Goal: Task Accomplishment & Management: Use online tool/utility

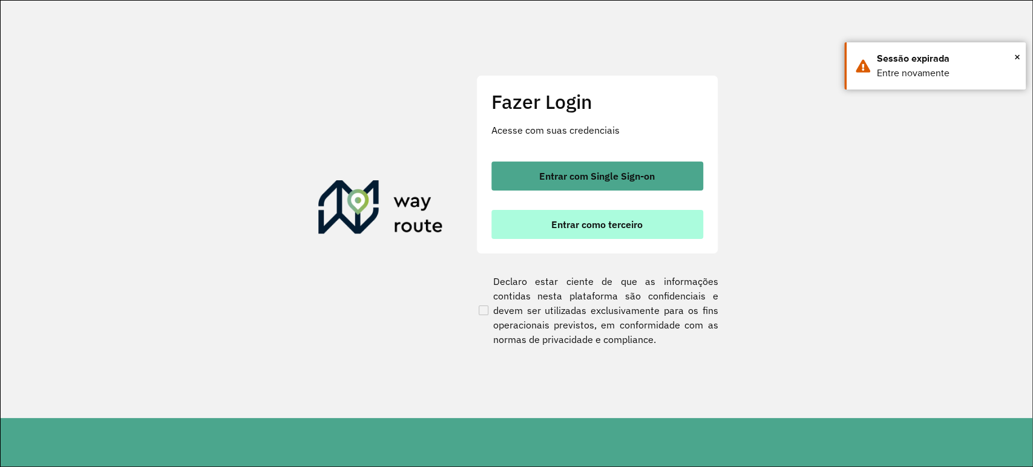
click at [636, 220] on span "Entrar como terceiro" at bounding box center [596, 225] width 91 height 10
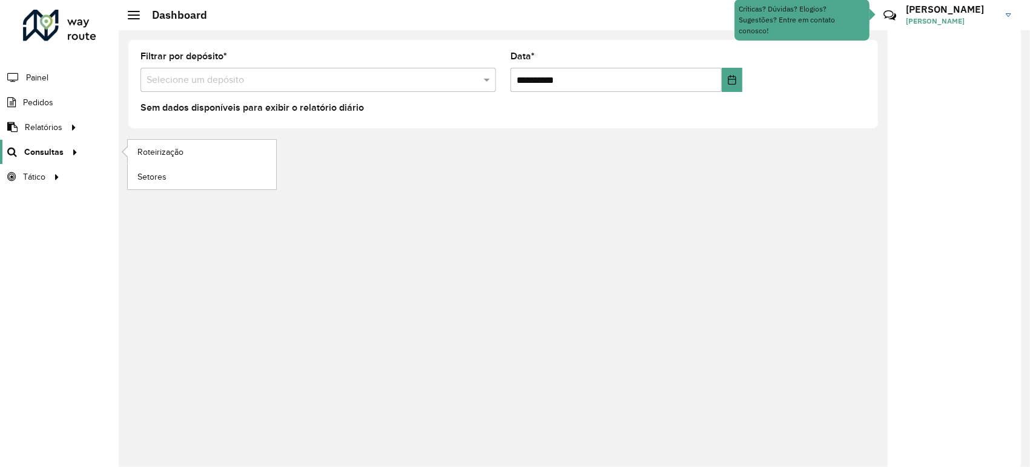
click at [56, 155] on span "Consultas" at bounding box center [43, 152] width 39 height 13
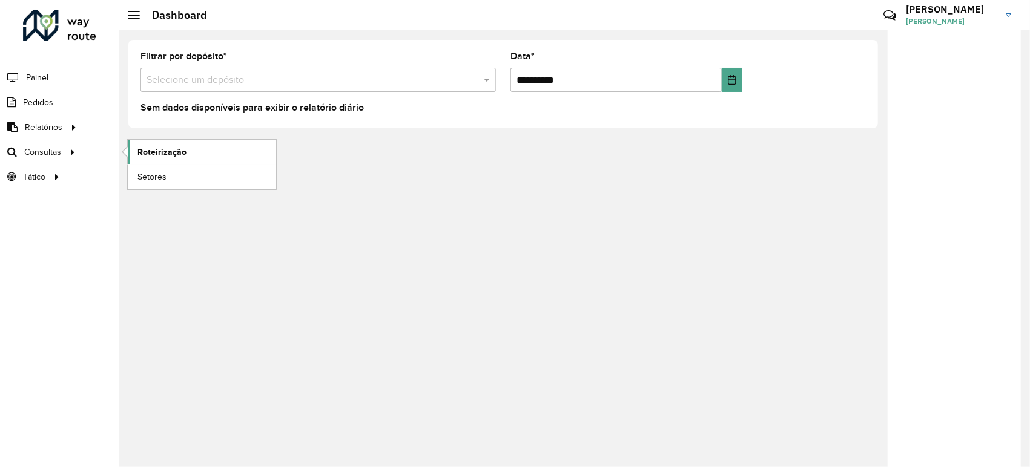
click at [163, 154] on span "Roteirização" at bounding box center [161, 152] width 49 height 13
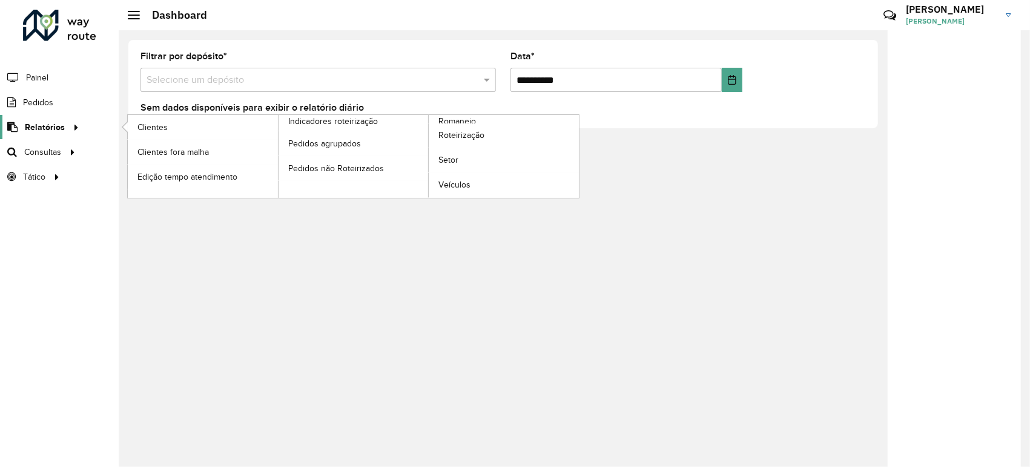
click at [43, 125] on span "Relatórios" at bounding box center [45, 127] width 40 height 13
click at [436, 131] on link "Roteirização" at bounding box center [504, 135] width 150 height 24
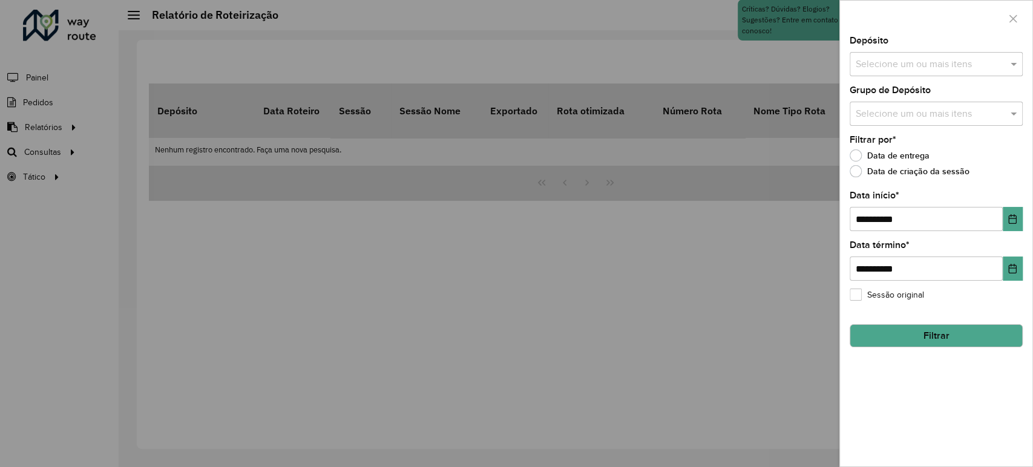
click at [886, 66] on input "text" at bounding box center [930, 65] width 155 height 15
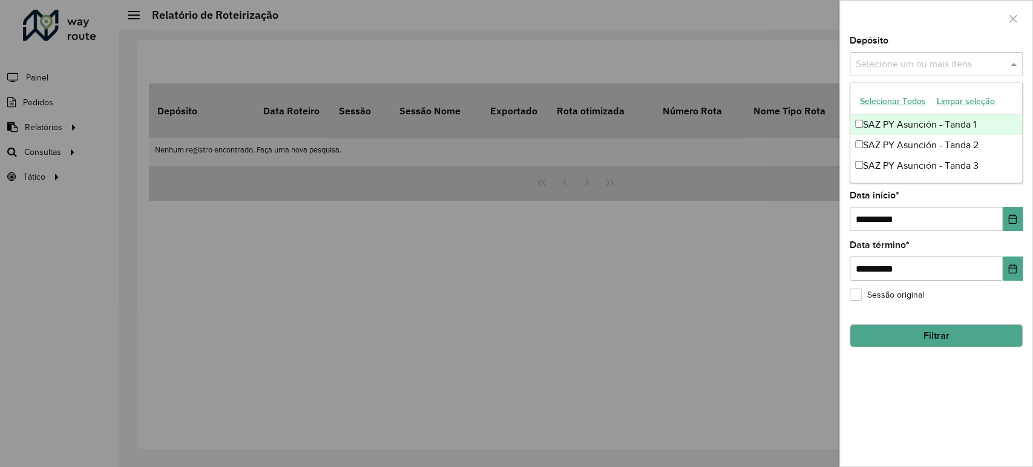
click at [892, 117] on div "SAZ PY Asunción - Tanda 1" at bounding box center [937, 124] width 172 height 21
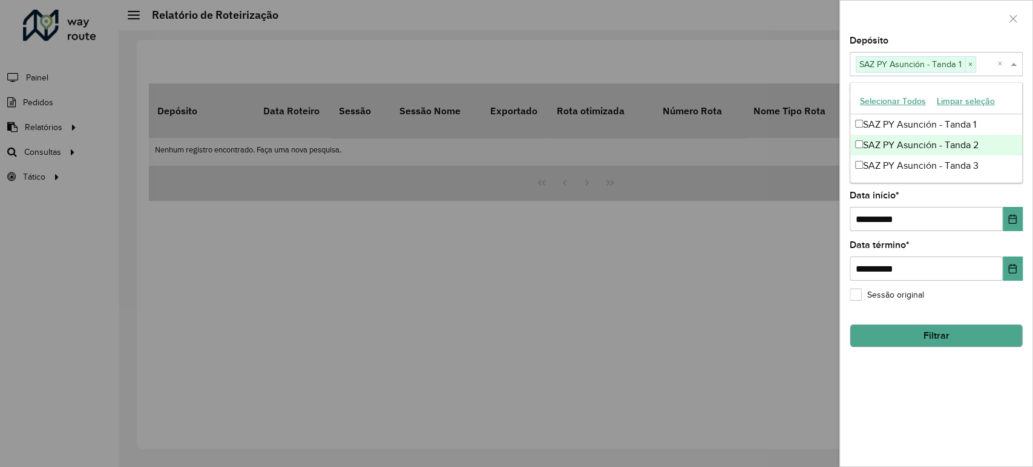
click at [892, 141] on div "SAZ PY Asunción - Tanda 2" at bounding box center [937, 145] width 172 height 21
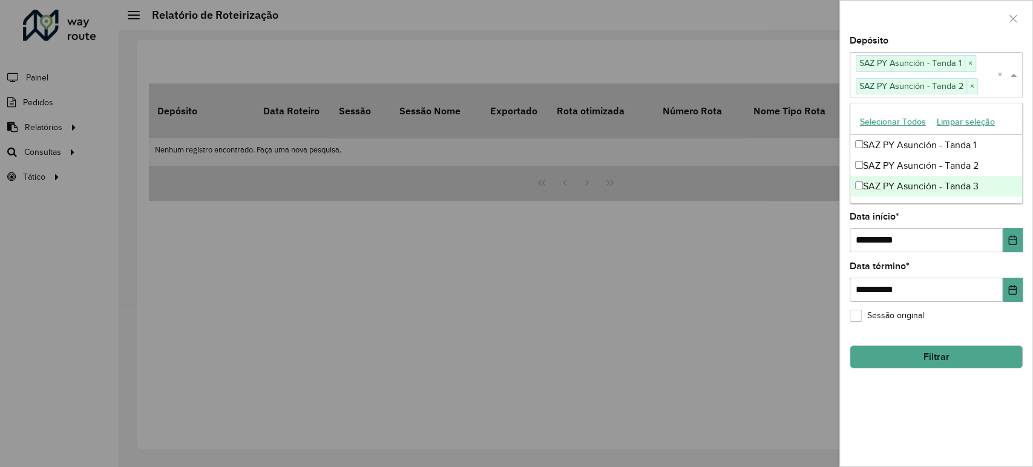
click at [906, 197] on ng-dropdown-panel "Selecionar Todos Limpar seleção SAZ PY [PERSON_NAME] 1 SAZ PY [PERSON_NAME] 2 S…" at bounding box center [936, 153] width 173 height 101
click at [896, 194] on div "SAZ PY Asunción - Tanda 3" at bounding box center [937, 186] width 172 height 21
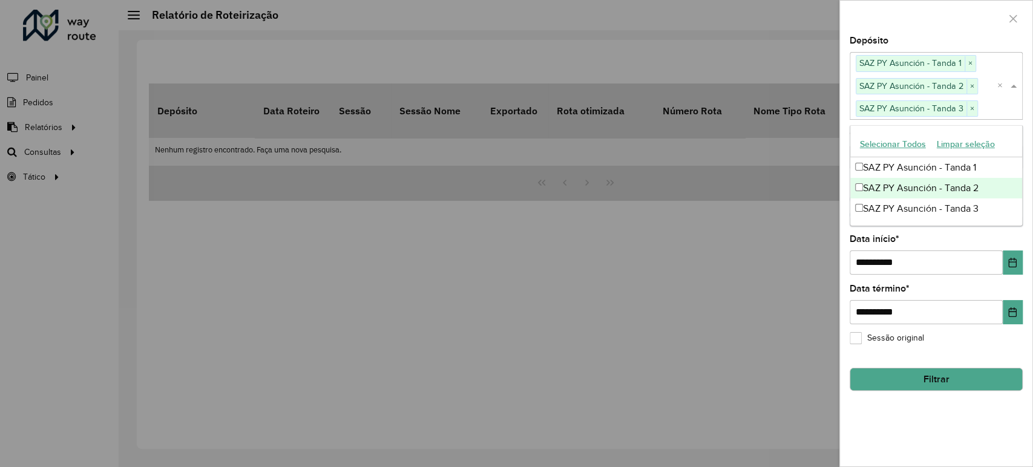
drag, startPoint x: 901, startPoint y: 16, endPoint x: 905, endPoint y: 64, distance: 47.4
click at [901, 17] on div at bounding box center [936, 19] width 192 height 36
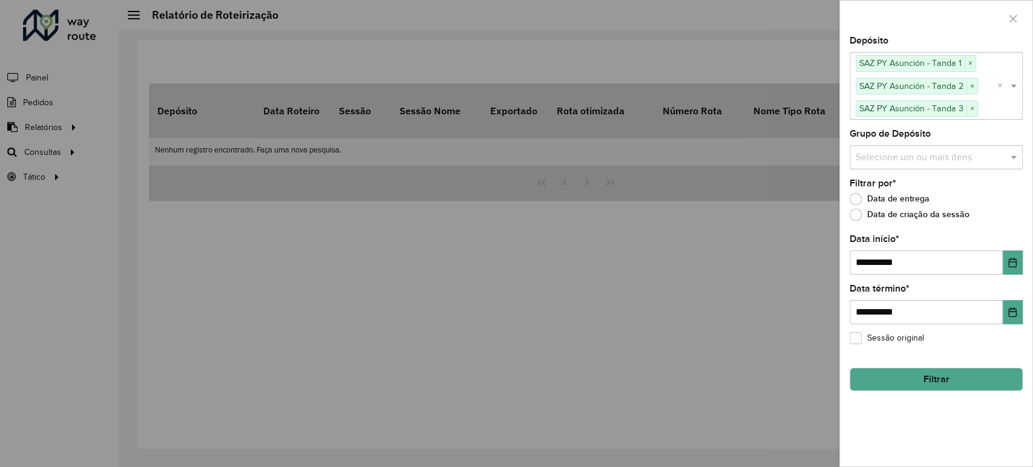
click at [861, 209] on label "Data de criação da sessão" at bounding box center [910, 215] width 120 height 12
click at [857, 193] on label "Data de entrega" at bounding box center [890, 199] width 80 height 12
click at [1024, 260] on div "**********" at bounding box center [936, 251] width 192 height 430
click at [1015, 262] on icon "Choose Date" at bounding box center [1013, 263] width 8 height 10
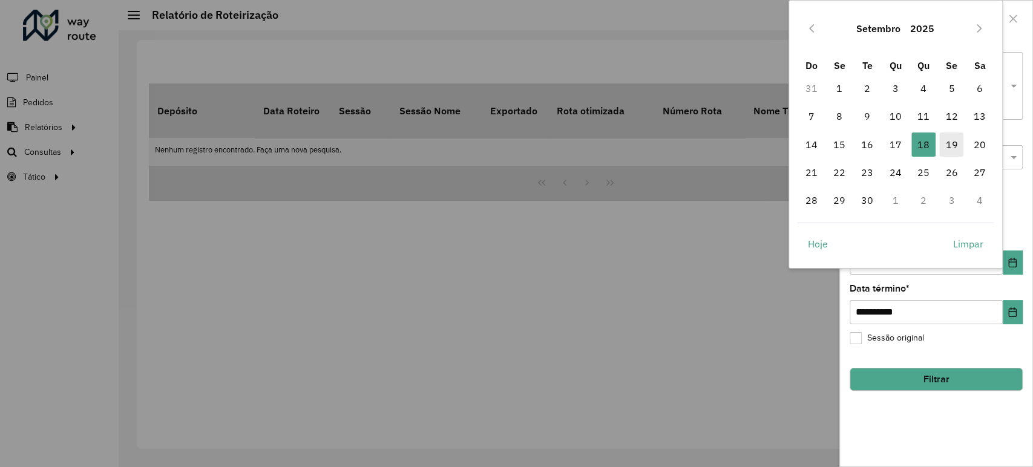
click at [953, 139] on span "19" at bounding box center [951, 145] width 24 height 24
type input "**********"
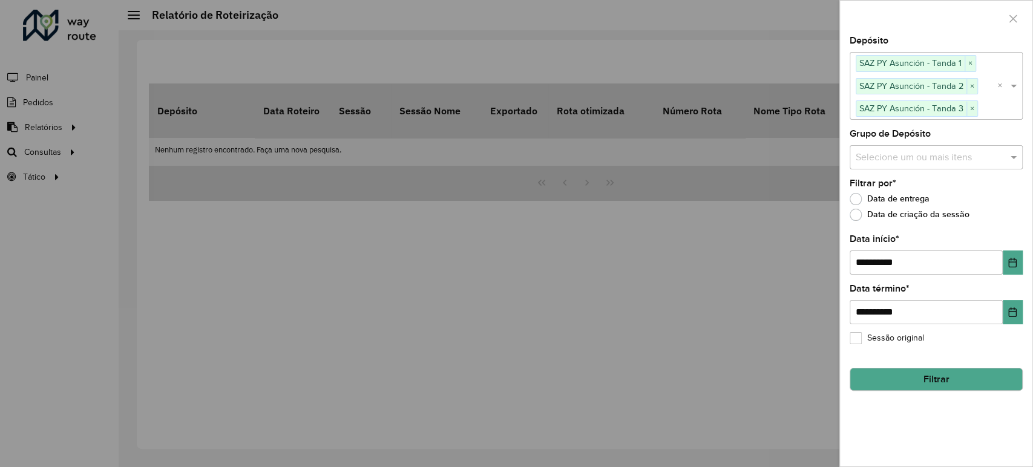
click at [953, 381] on button "Filtrar" at bounding box center [936, 379] width 173 height 23
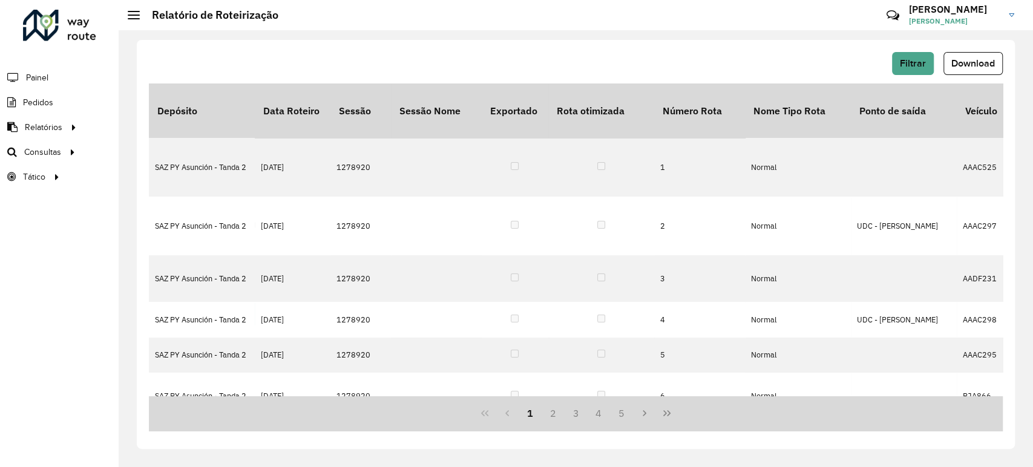
click at [969, 62] on span "Download" at bounding box center [974, 63] width 44 height 10
